Goal: Task Accomplishment & Management: Use online tool/utility

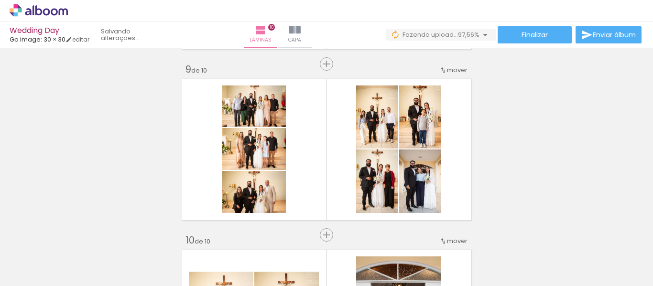
scroll to position [1386, 0]
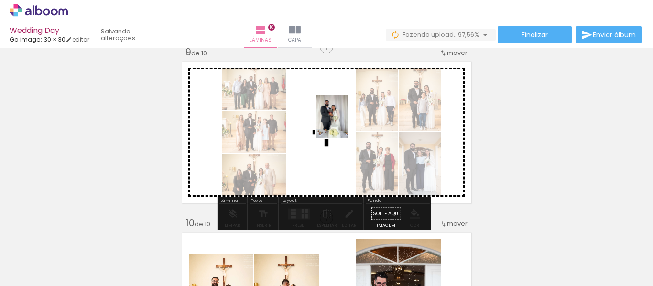
drag, startPoint x: 611, startPoint y: 260, endPoint x: 344, endPoint y: 124, distance: 299.3
click at [344, 124] on quentale-workspace at bounding box center [326, 143] width 653 height 286
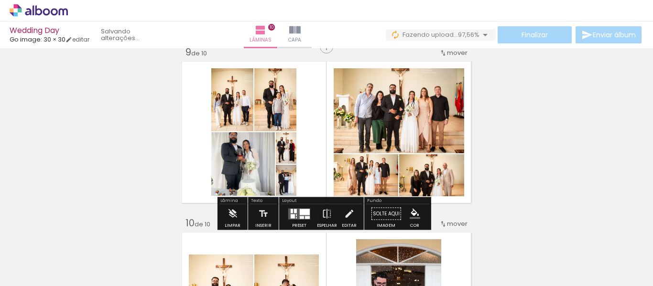
click at [301, 219] on div at bounding box center [299, 214] width 26 height 19
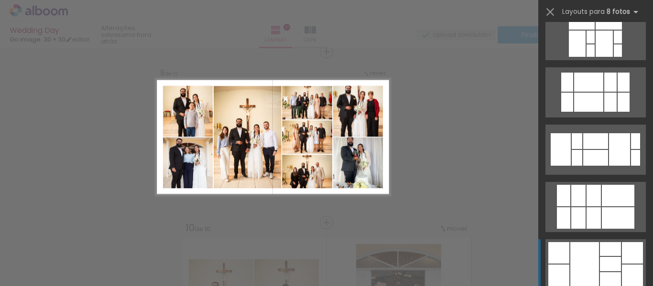
scroll to position [1099, 0]
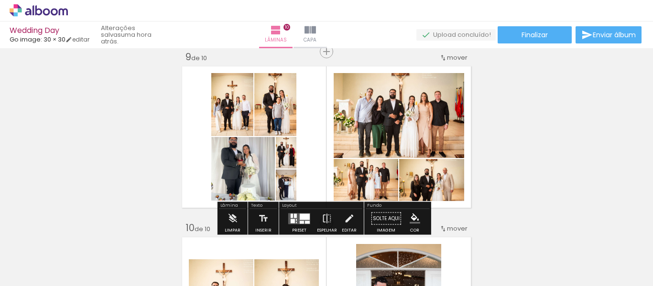
scroll to position [0, 1623]
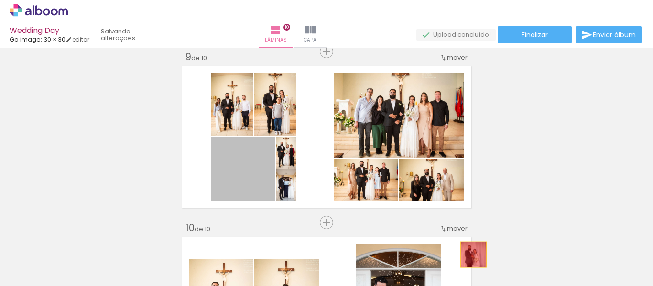
drag, startPoint x: 250, startPoint y: 178, endPoint x: 470, endPoint y: 255, distance: 233.4
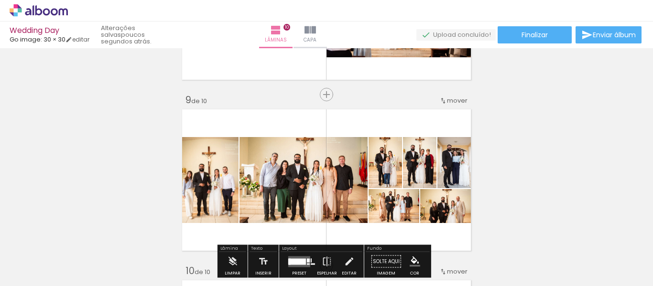
scroll to position [1386, 0]
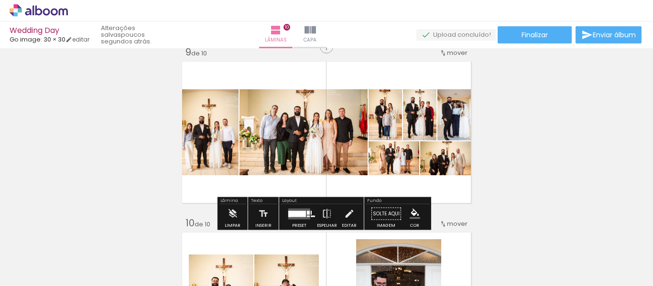
click at [298, 211] on div at bounding box center [297, 214] width 17 height 6
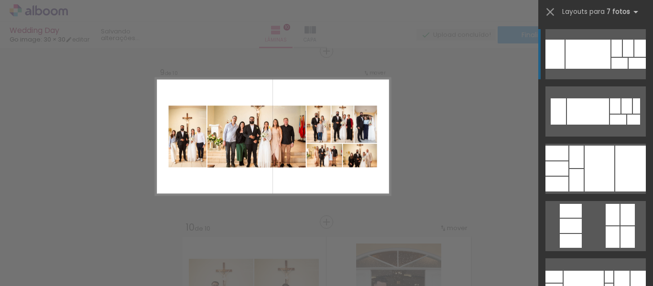
scroll to position [1381, 0]
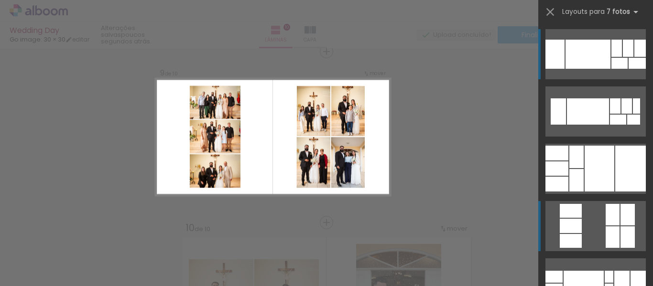
click at [612, 231] on div at bounding box center [613, 238] width 14 height 22
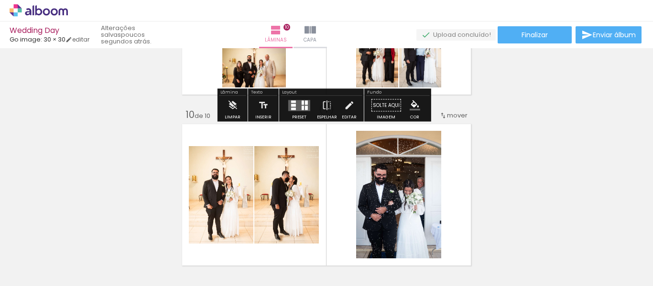
scroll to position [1573, 0]
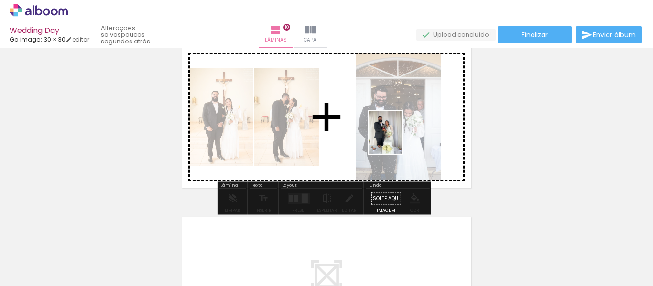
drag, startPoint x: 618, startPoint y: 265, endPoint x: 396, endPoint y: 139, distance: 255.3
click at [396, 139] on quentale-workspace at bounding box center [326, 143] width 653 height 286
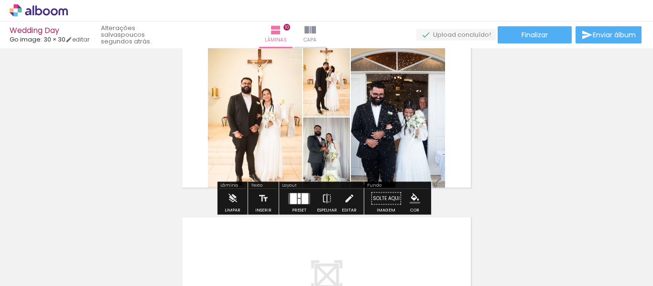
click at [302, 199] on div at bounding box center [305, 198] width 7 height 11
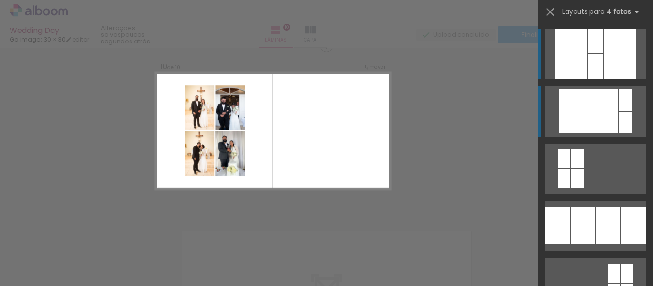
scroll to position [1552, 0]
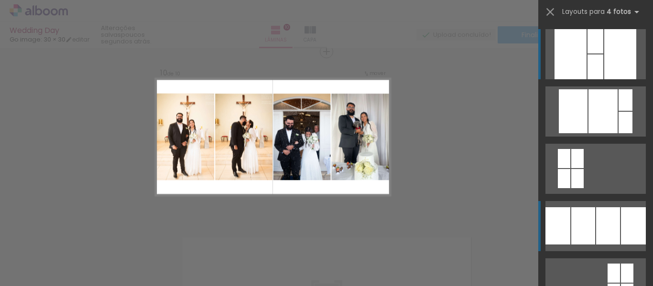
click at [621, 238] on div at bounding box center [633, 225] width 25 height 37
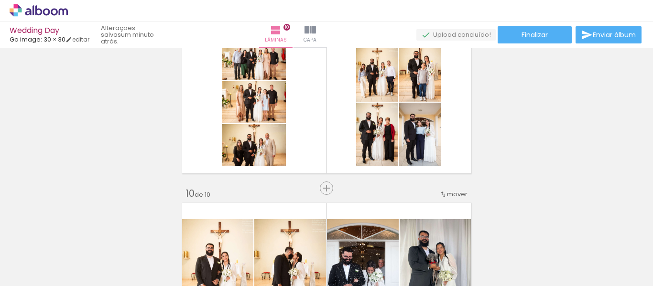
scroll to position [1409, 0]
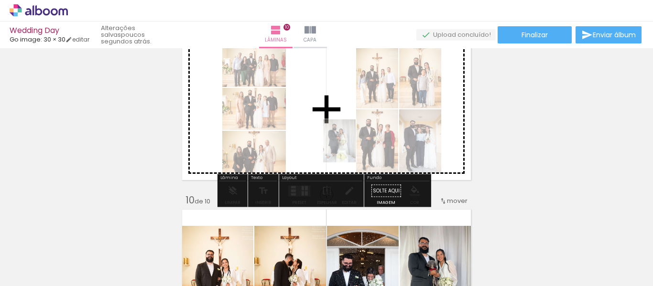
drag, startPoint x: 539, startPoint y: 216, endPoint x: 352, endPoint y: 148, distance: 199.1
click at [352, 148] on quentale-workspace at bounding box center [326, 143] width 653 height 286
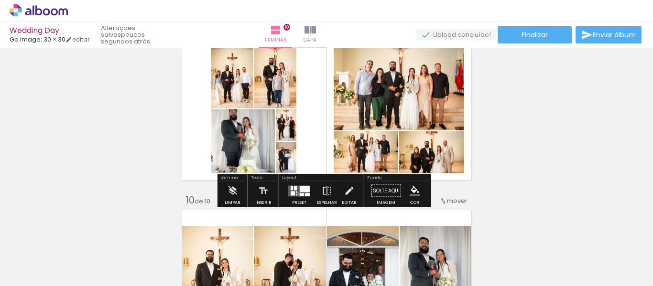
click at [297, 195] on quentale-layouter at bounding box center [299, 190] width 22 height 11
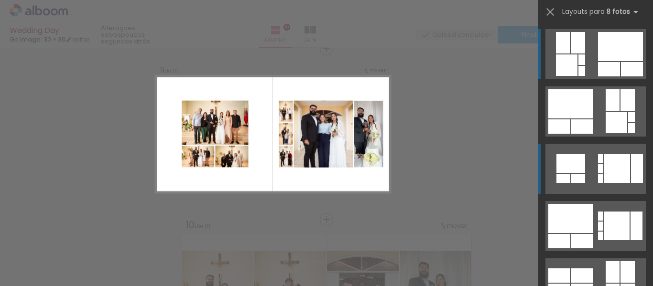
scroll to position [1381, 0]
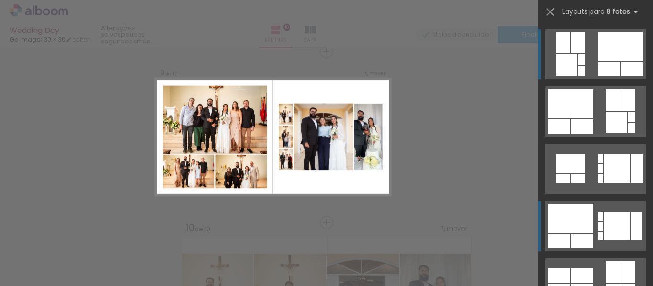
scroll to position [0, 1623]
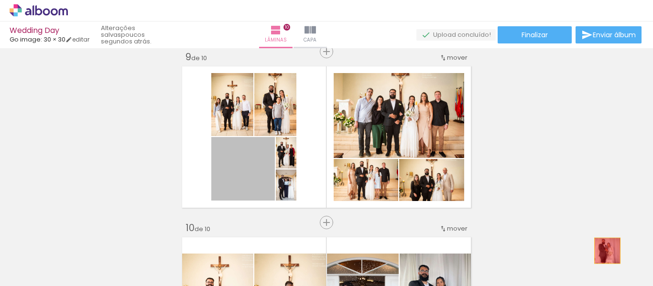
drag, startPoint x: 249, startPoint y: 179, endPoint x: 605, endPoint y: 248, distance: 363.2
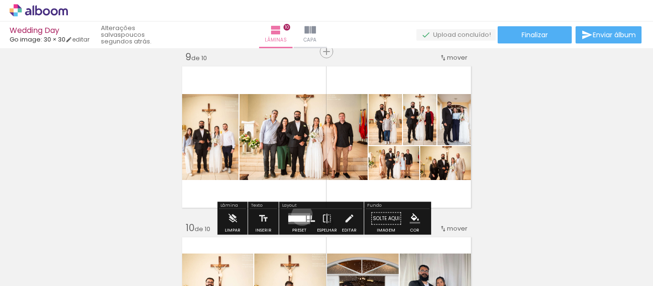
click at [300, 216] on quentale-layouter at bounding box center [299, 218] width 22 height 11
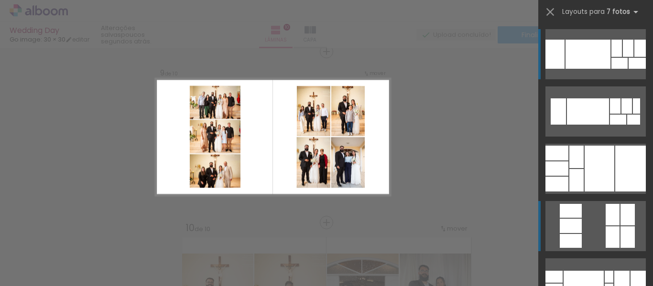
click at [581, 223] on quentale-layouter at bounding box center [595, 226] width 100 height 50
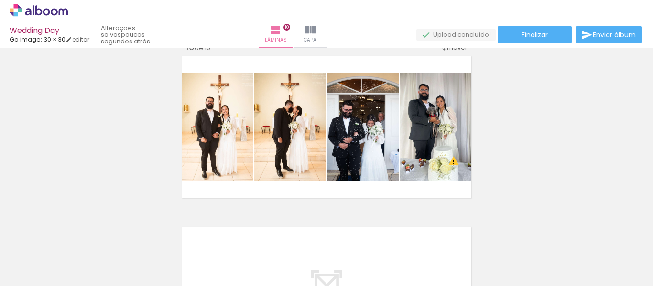
scroll to position [1573, 0]
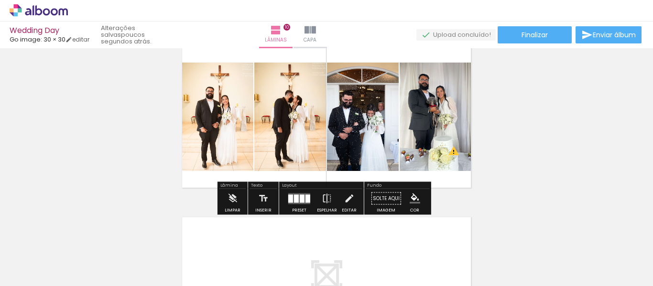
click at [297, 202] on quentale-layouter at bounding box center [299, 198] width 22 height 11
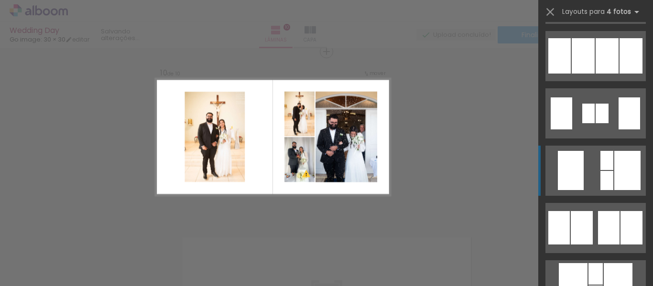
scroll to position [459, 0]
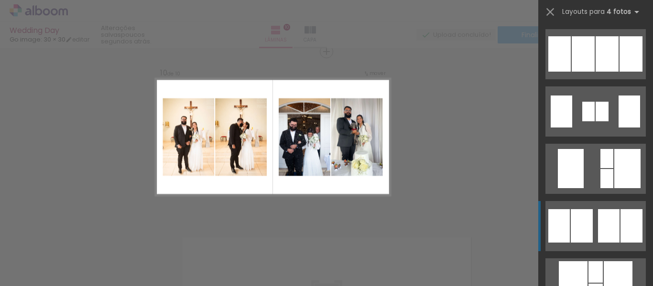
click at [609, 239] on div at bounding box center [609, 225] width 22 height 33
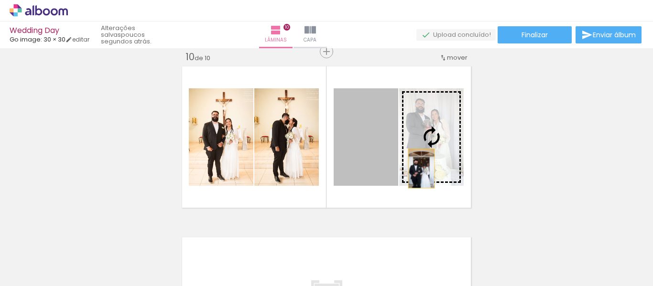
drag, startPoint x: 371, startPoint y: 174, endPoint x: 418, endPoint y: 169, distance: 47.7
click at [0, 0] on slot at bounding box center [0, 0] width 0 height 0
